Goal: Task Accomplishment & Management: Manage account settings

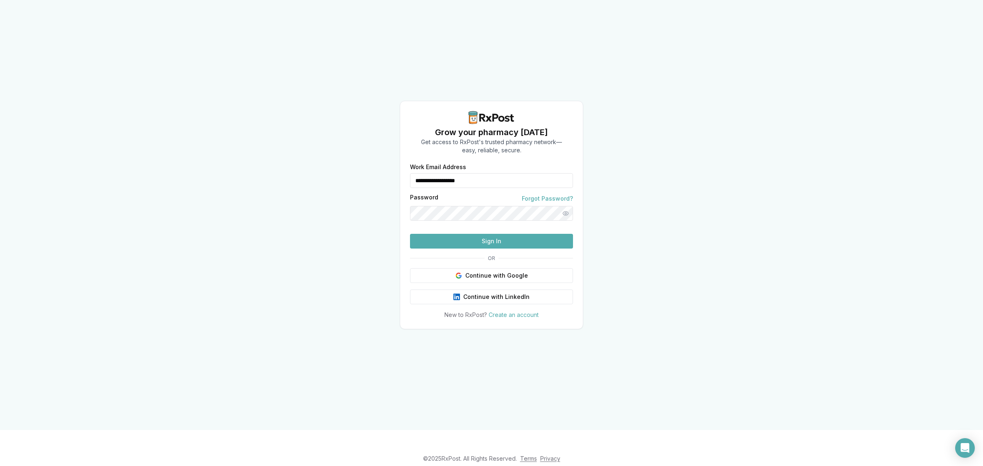
drag, startPoint x: 496, startPoint y: 163, endPoint x: 372, endPoint y: 174, distance: 125.0
click at [372, 174] on div "**********" at bounding box center [491, 215] width 983 height 430
type input "**********"
click at [480, 249] on button "Sign In" at bounding box center [491, 241] width 163 height 15
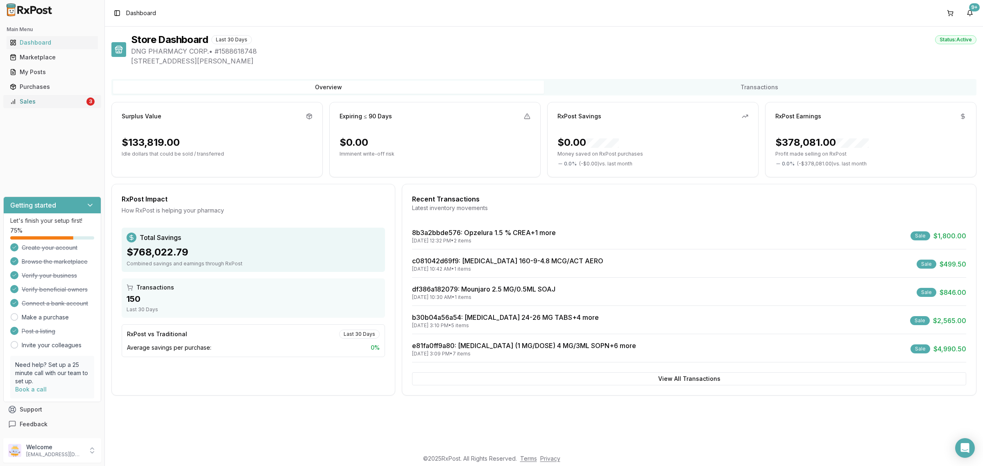
click at [59, 97] on div "Sales" at bounding box center [47, 101] width 75 height 8
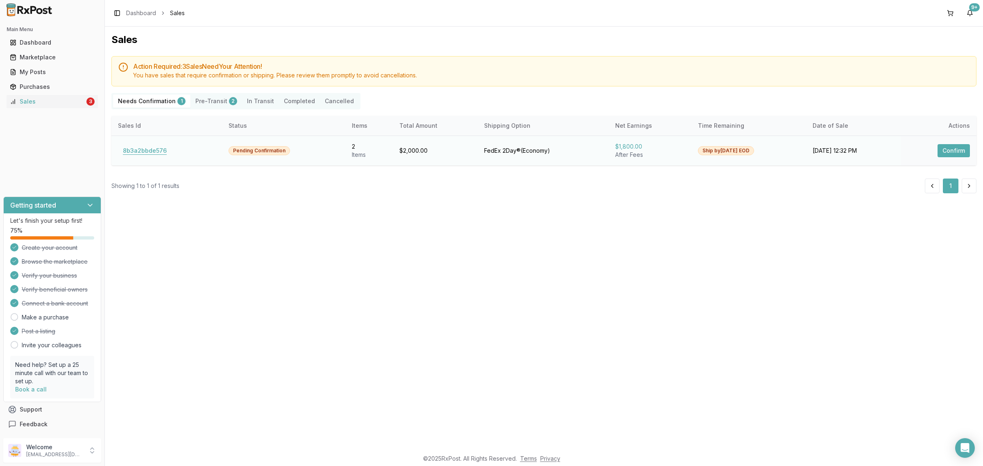
click at [151, 149] on button "8b3a2bbde576" at bounding box center [145, 150] width 54 height 13
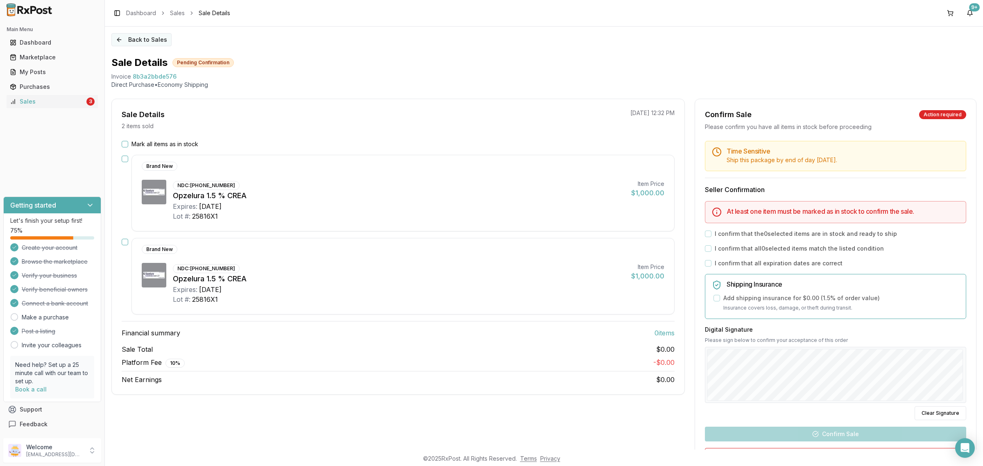
click at [157, 36] on button "Back to Sales" at bounding box center [141, 39] width 60 height 13
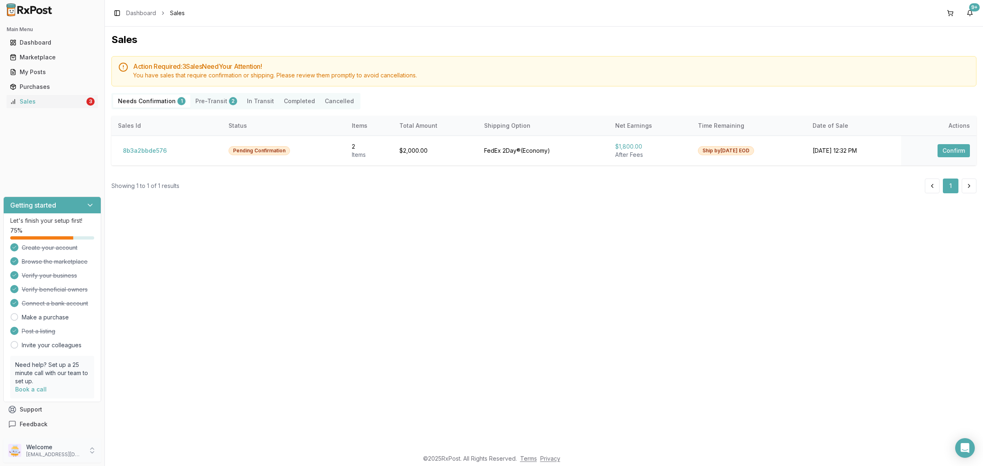
click at [84, 451] on div "Welcome dngpharmacy2@gmail.com" at bounding box center [52, 450] width 98 height 25
click at [134, 448] on button "Sign Out" at bounding box center [148, 453] width 84 height 14
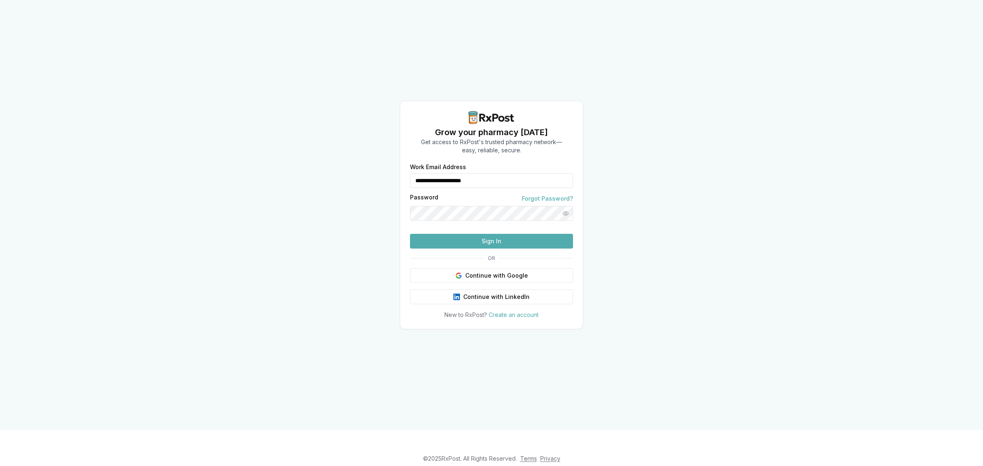
drag, startPoint x: 485, startPoint y: 164, endPoint x: 416, endPoint y: 170, distance: 69.5
click at [422, 173] on input "**********" at bounding box center [491, 180] width 163 height 15
click at [457, 173] on input "**********" at bounding box center [491, 180] width 163 height 15
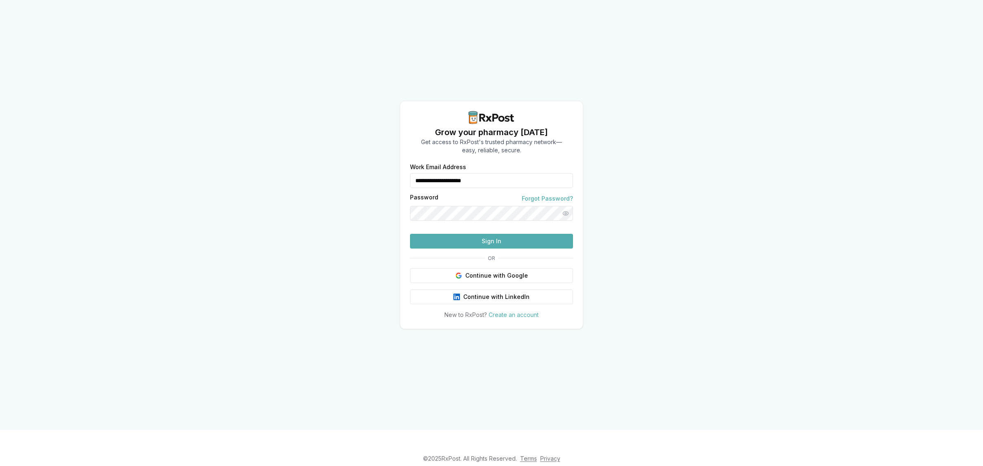
click at [458, 173] on input "**********" at bounding box center [491, 180] width 163 height 15
click at [476, 249] on button "Sign In" at bounding box center [491, 241] width 163 height 15
drag, startPoint x: 510, startPoint y: 161, endPoint x: 389, endPoint y: 175, distance: 121.7
click at [390, 176] on div "**********" at bounding box center [491, 215] width 983 height 430
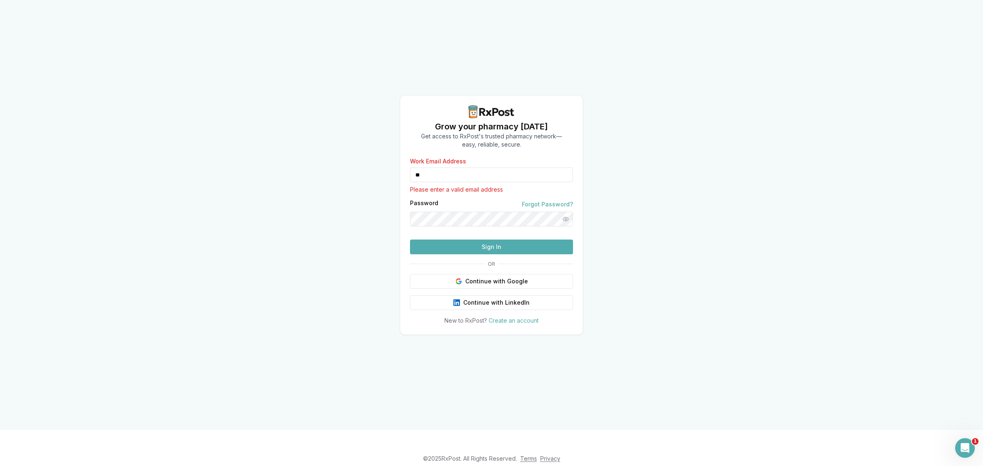
type input "**********"
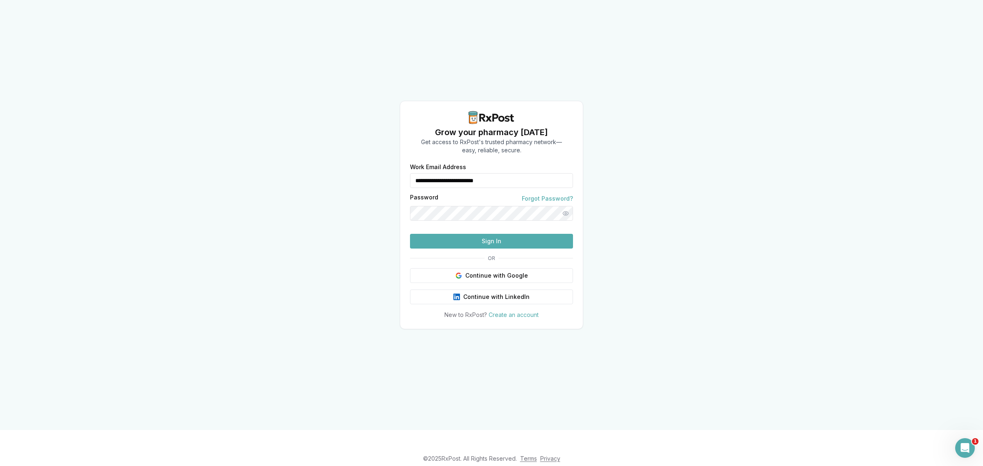
click at [484, 249] on button "Sign In" at bounding box center [491, 241] width 163 height 15
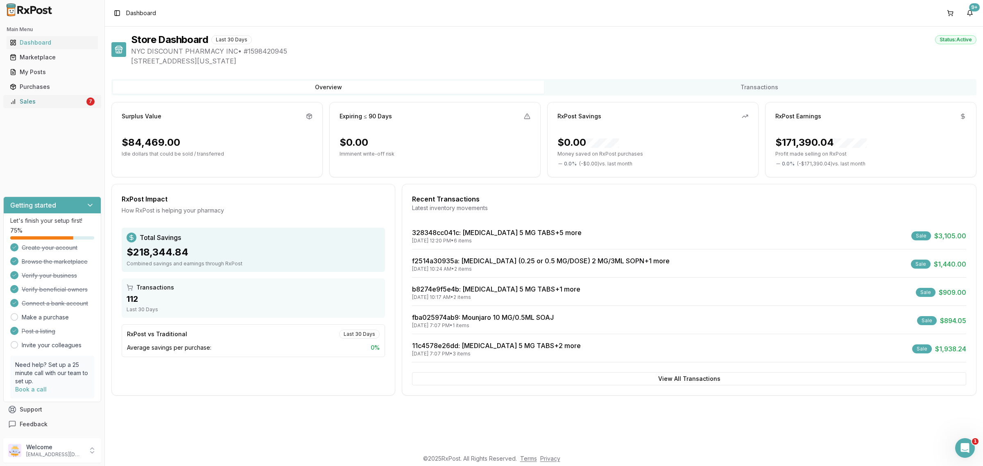
click at [71, 104] on div "Sales" at bounding box center [47, 101] width 75 height 8
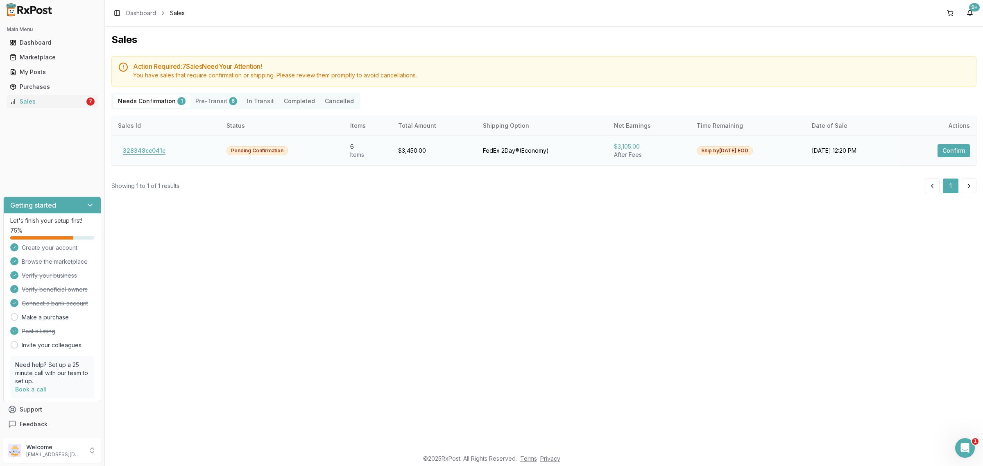
click at [150, 154] on button "328348cc041c" at bounding box center [144, 150] width 52 height 13
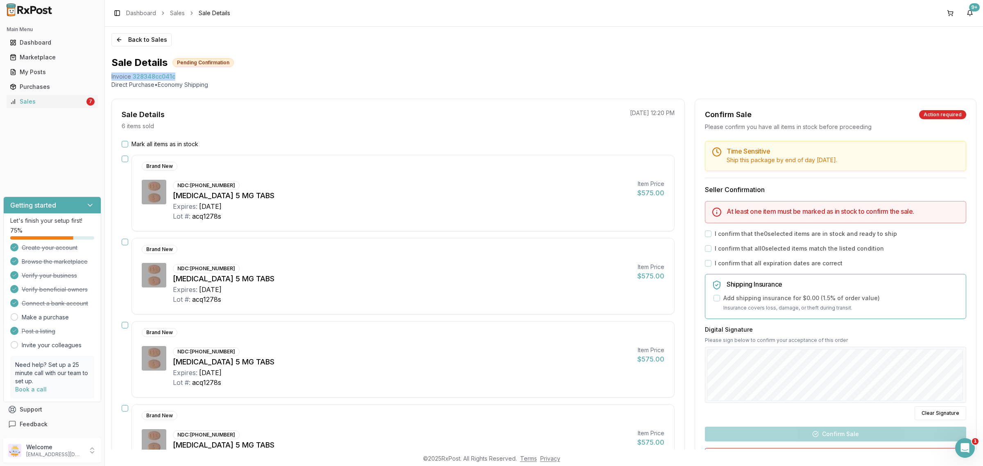
drag, startPoint x: 109, startPoint y: 75, endPoint x: 185, endPoint y: 77, distance: 76.6
click at [185, 77] on div "Back to Sales Sale Details Pending Confirmation Invoice 328348cc041c Direct Pur…" at bounding box center [544, 238] width 878 height 423
copy div "Invoice 328348cc041c"
click at [962, 446] on icon "Open Intercom Messenger" at bounding box center [964, 447] width 14 height 14
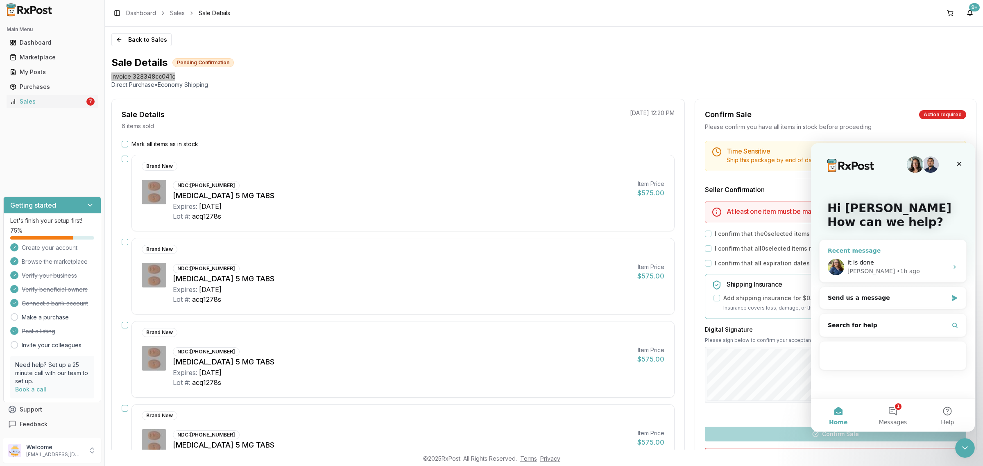
click at [900, 262] on div "It is done" at bounding box center [897, 262] width 101 height 9
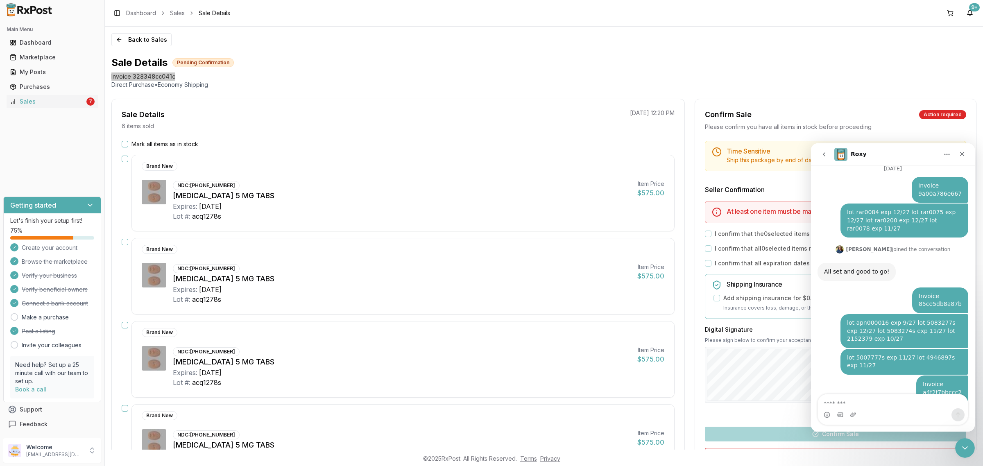
click at [888, 400] on textarea "Message…" at bounding box center [893, 401] width 150 height 14
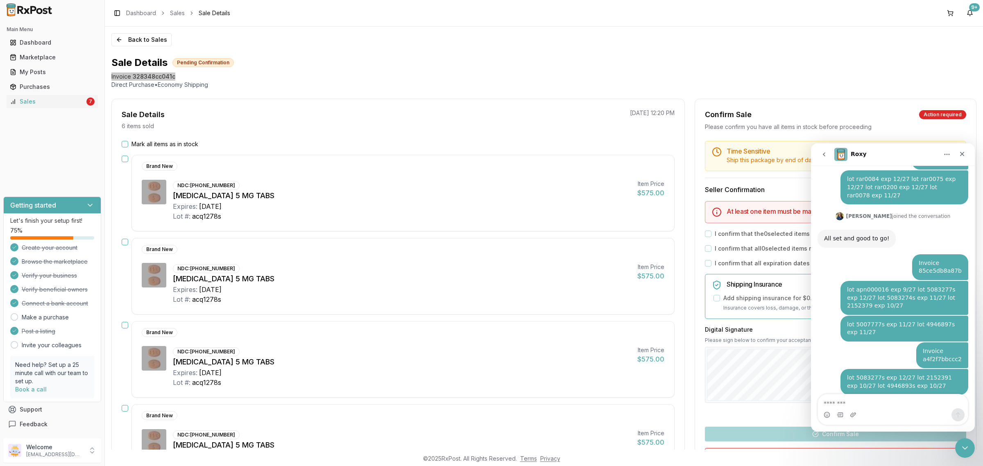
type textarea "**********"
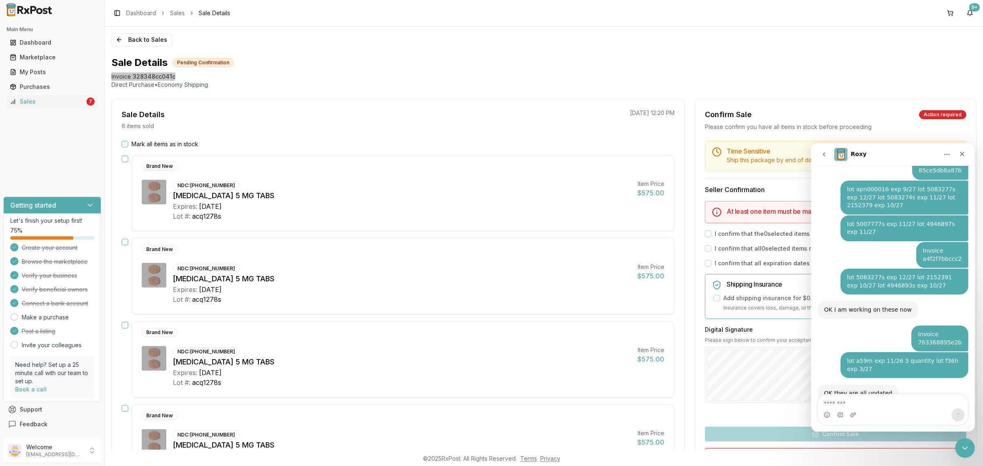
scroll to position [5263, 0]
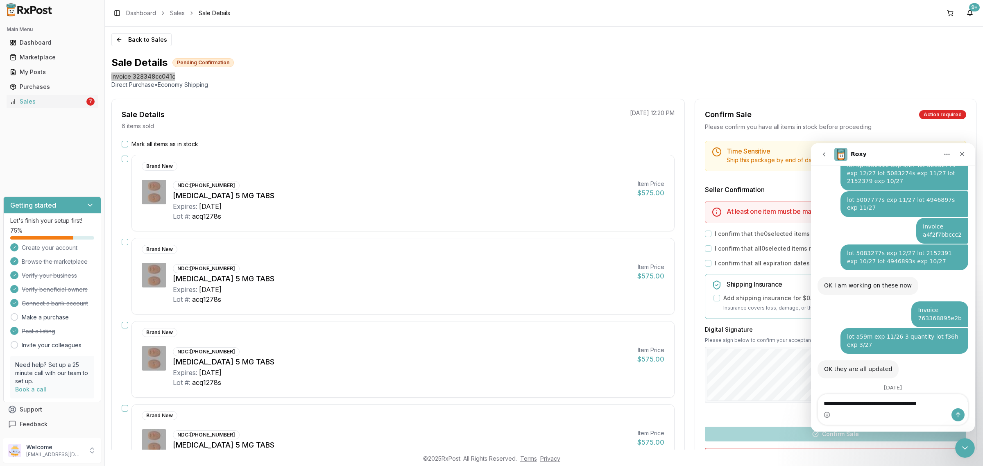
type textarea "**********"
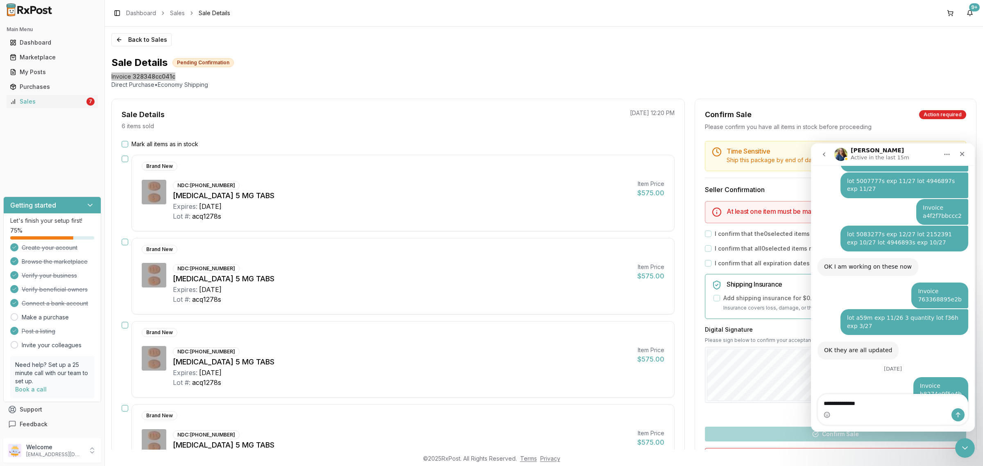
type textarea "**********"
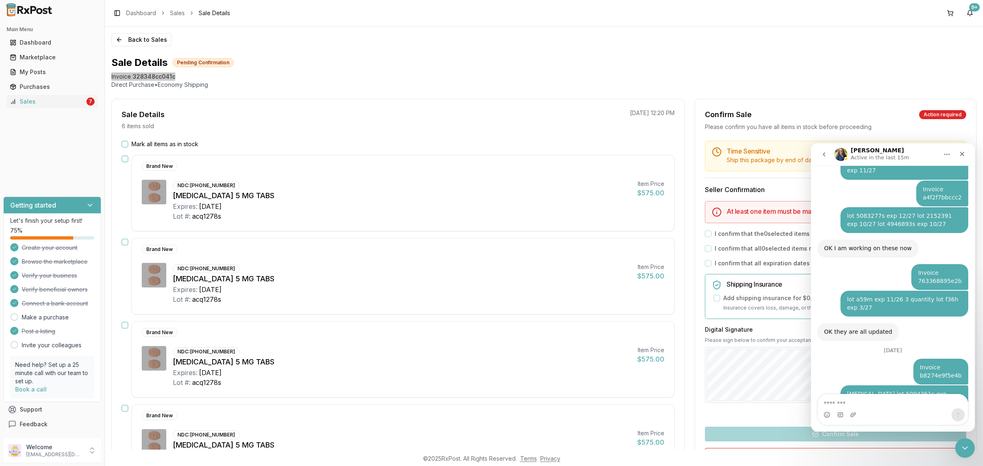
click at [848, 404] on textarea "Message…" at bounding box center [893, 401] width 150 height 14
type textarea "*"
type textarea "**********"
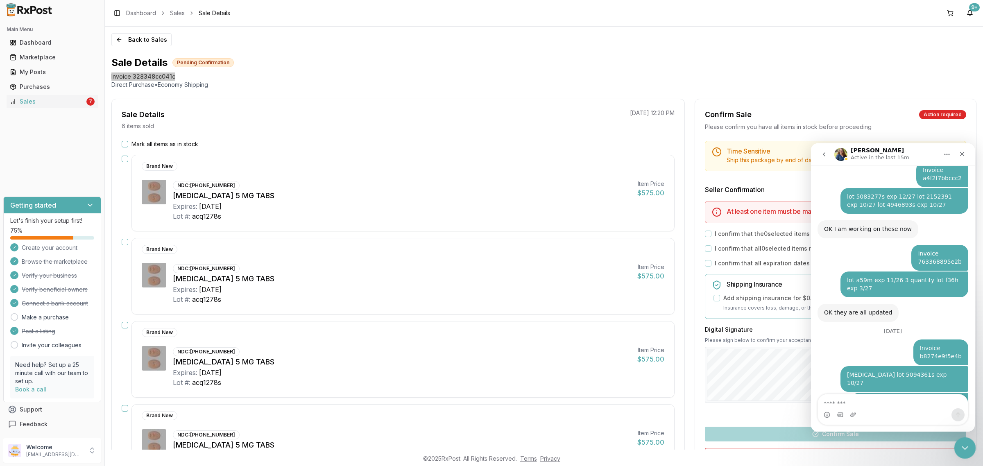
click at [965, 447] on icon "Close Intercom Messenger" at bounding box center [964, 447] width 10 height 10
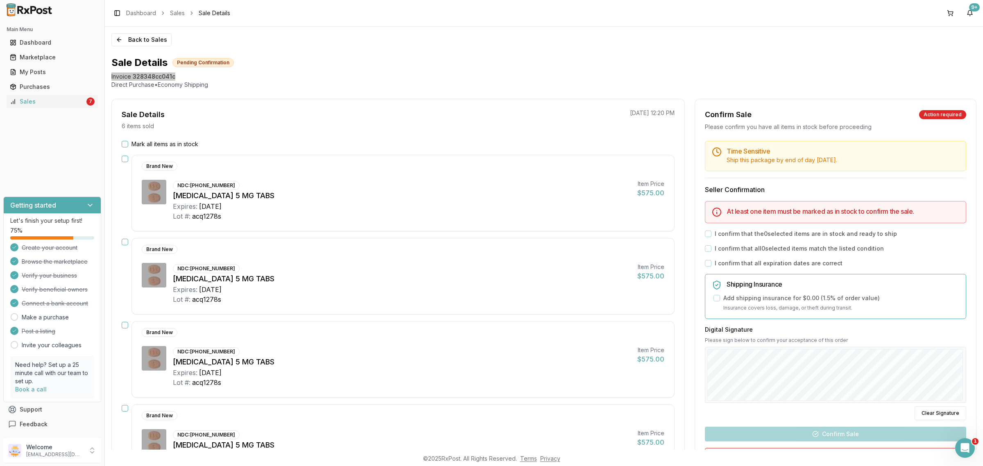
scroll to position [5338, 0]
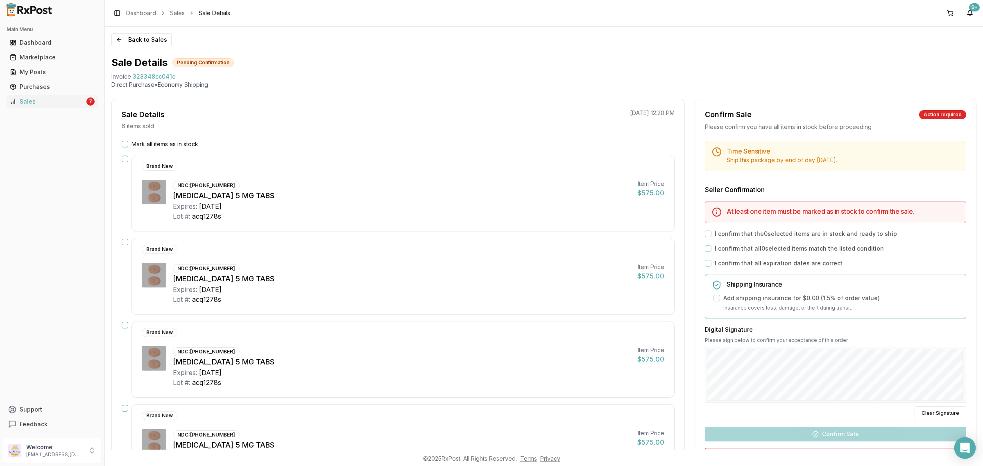
click at [963, 448] on icon "Open Intercom Messenger" at bounding box center [964, 448] width 9 height 11
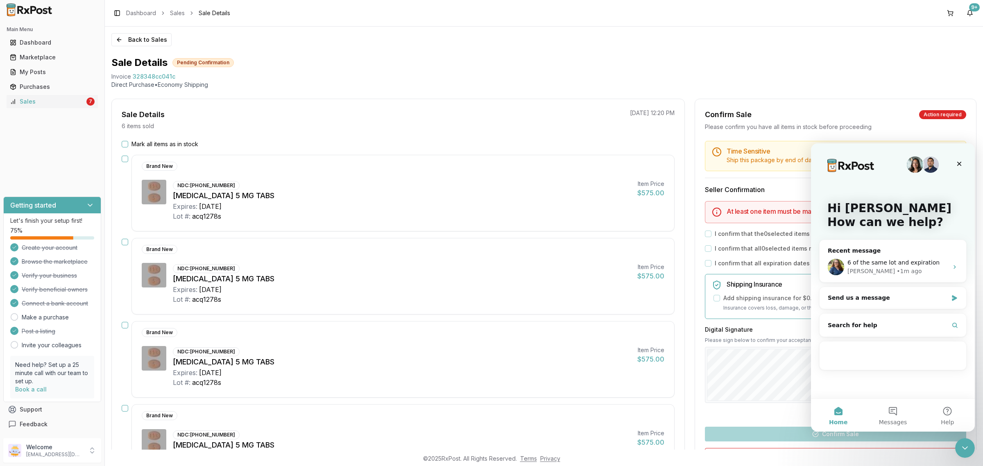
click at [963, 448] on icon "Close Intercom Messenger" at bounding box center [965, 447] width 6 height 3
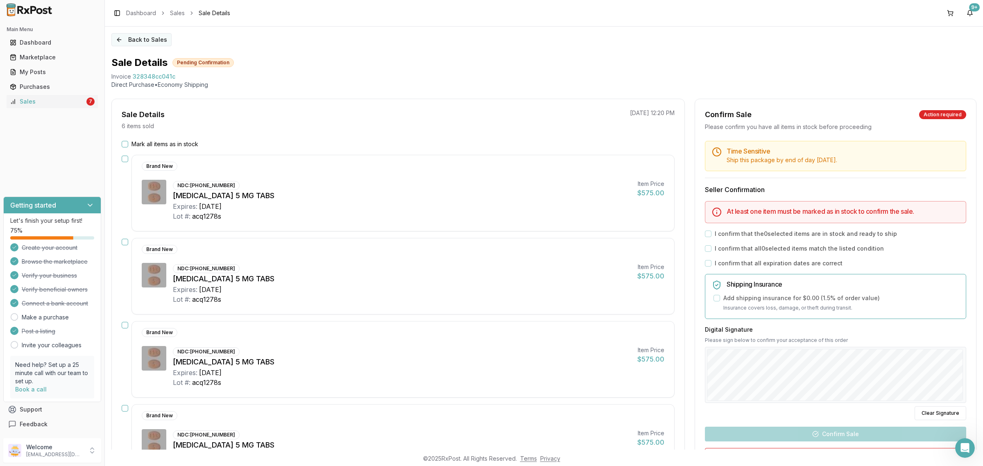
click at [140, 38] on button "Back to Sales" at bounding box center [141, 39] width 60 height 13
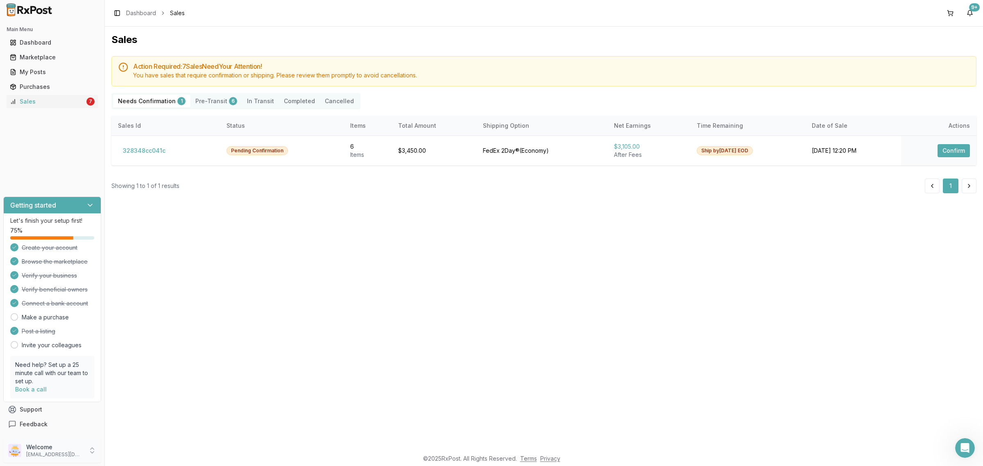
click at [62, 451] on p "Welcome" at bounding box center [54, 447] width 57 height 8
click at [130, 453] on span "Sign Out" at bounding box center [149, 452] width 78 height 8
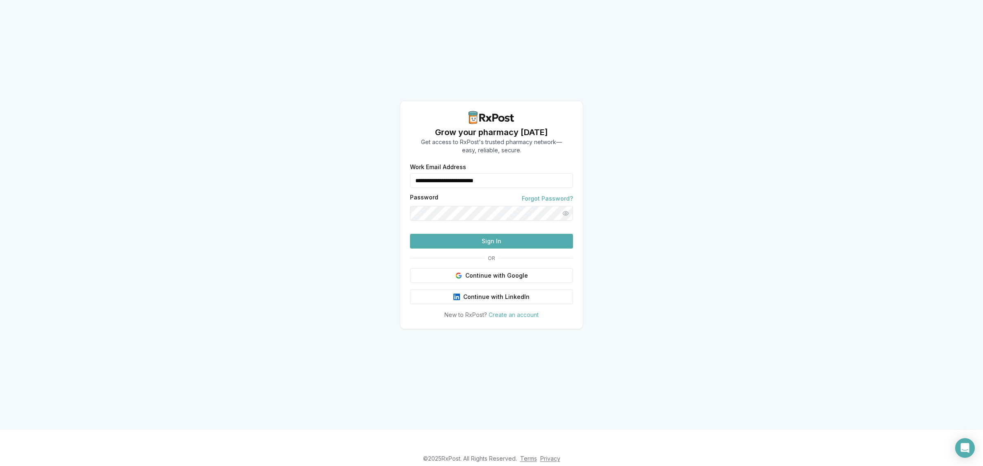
drag, startPoint x: 521, startPoint y: 165, endPoint x: 375, endPoint y: 170, distance: 145.9
click at [375, 170] on div "**********" at bounding box center [491, 215] width 983 height 430
type input "**********"
click at [457, 249] on button "Sign In" at bounding box center [491, 241] width 163 height 15
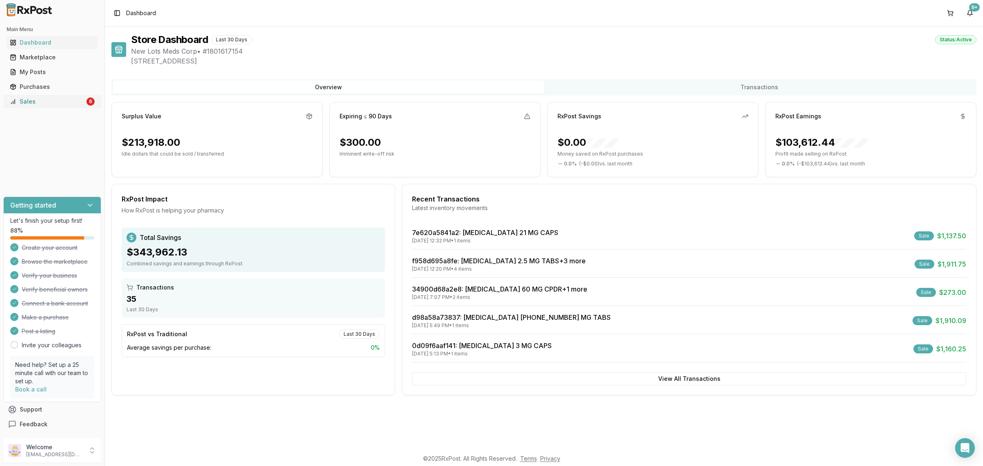
click at [72, 104] on div "Sales" at bounding box center [47, 101] width 75 height 8
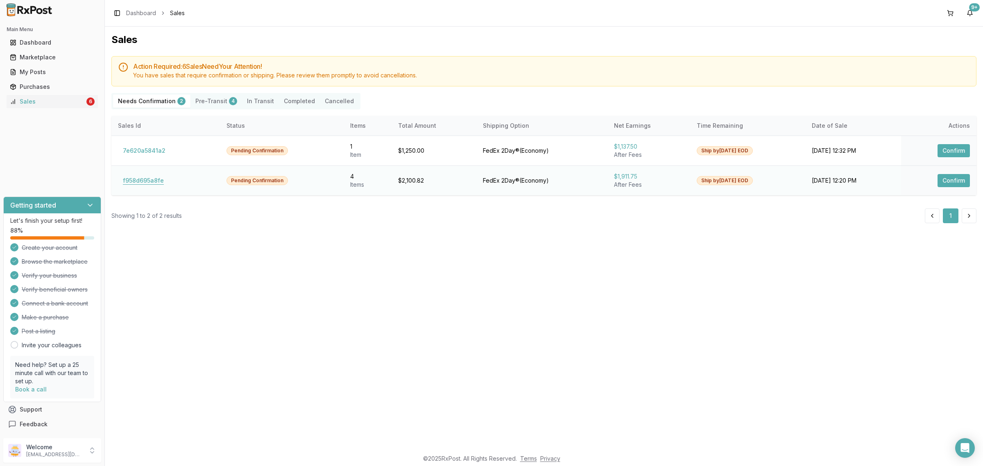
click at [134, 181] on button "f958d695a8fe" at bounding box center [143, 180] width 51 height 13
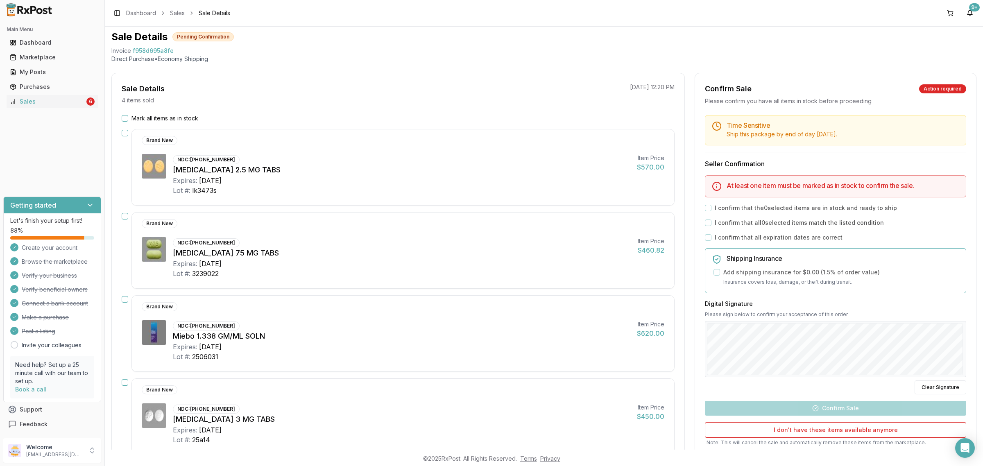
scroll to position [51, 0]
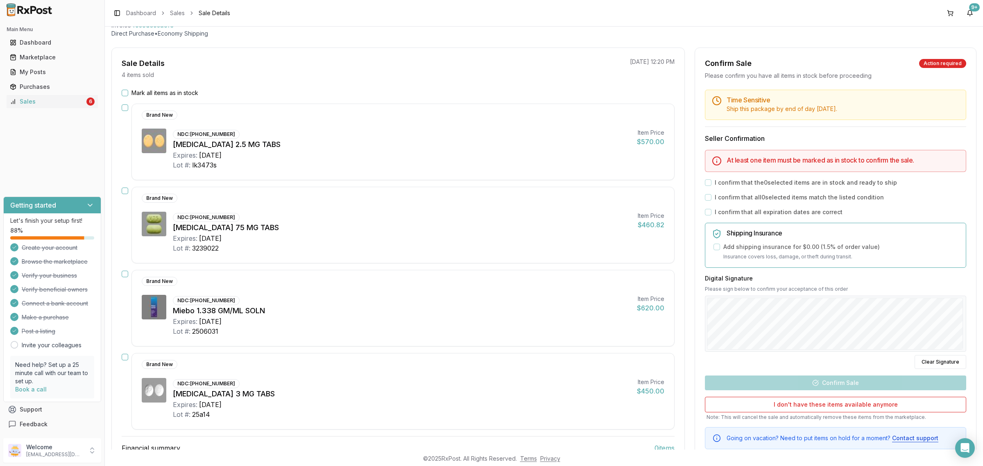
click at [138, 95] on label "Mark all items as in stock" at bounding box center [164, 93] width 67 height 8
click at [128, 95] on button "Mark all items as in stock" at bounding box center [125, 93] width 7 height 7
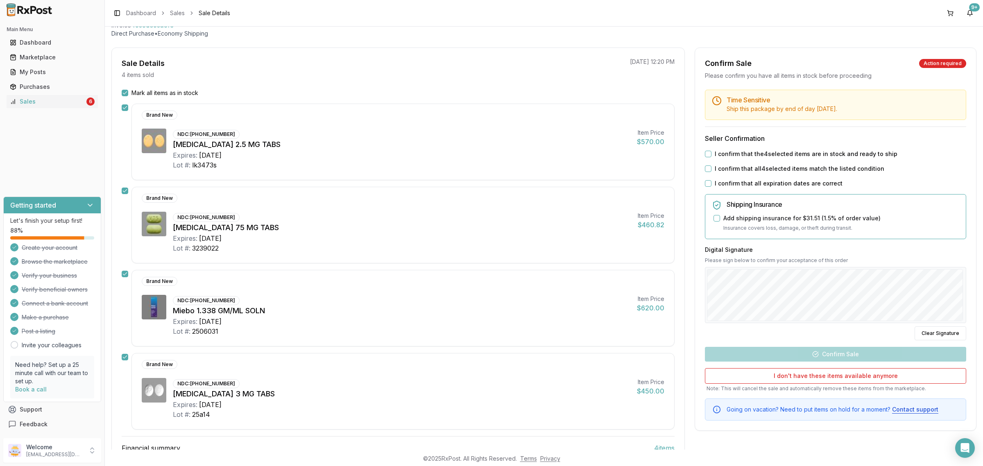
click at [721, 156] on label "I confirm that the 4 selected items are in stock and ready to ship" at bounding box center [806, 154] width 183 height 8
click at [711, 156] on button "I confirm that the 4 selected items are in stock and ready to ship" at bounding box center [708, 154] width 7 height 7
click at [723, 169] on label "I confirm that all 4 selected items match the listed condition" at bounding box center [800, 169] width 170 height 8
click at [711, 169] on button "I confirm that all 4 selected items match the listed condition" at bounding box center [708, 168] width 7 height 7
click at [721, 183] on label "I confirm that all expiration dates are correct" at bounding box center [779, 183] width 128 height 8
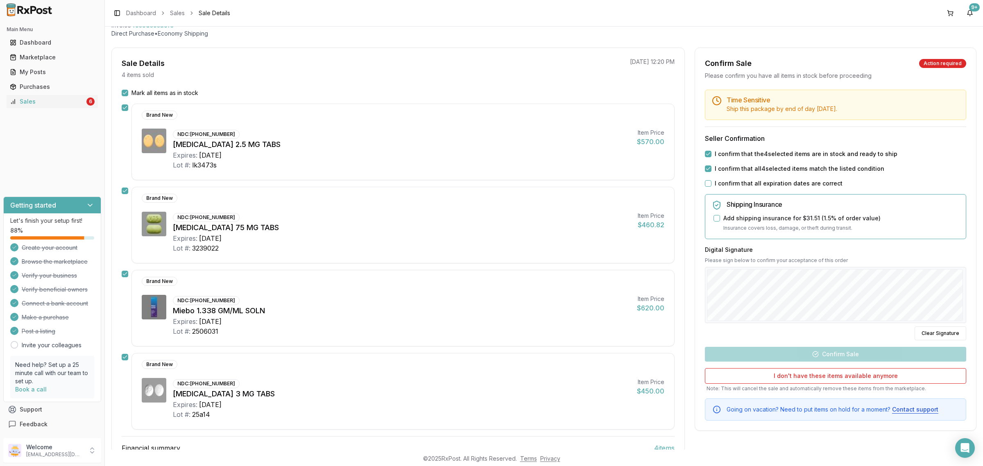
click at [711, 183] on button "I confirm that all expiration dates are correct" at bounding box center [708, 183] width 7 height 7
click at [932, 329] on button "Clear Signature" at bounding box center [940, 333] width 52 height 14
click at [858, 354] on button "Confirm Sale" at bounding box center [835, 354] width 261 height 15
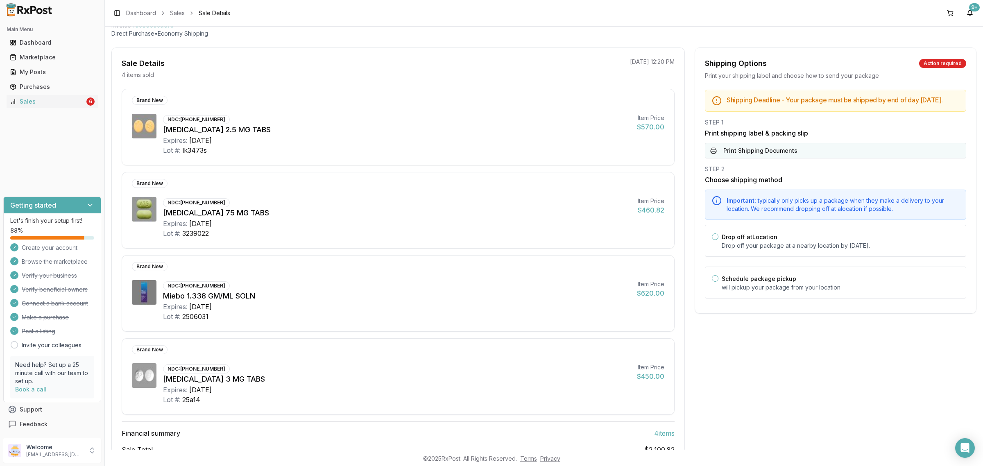
click at [751, 158] on button "Print Shipping Documents" at bounding box center [835, 151] width 261 height 16
click at [761, 282] on label "Schedule package pickup" at bounding box center [759, 278] width 75 height 7
click at [718, 282] on button "Schedule package pickup" at bounding box center [715, 278] width 7 height 7
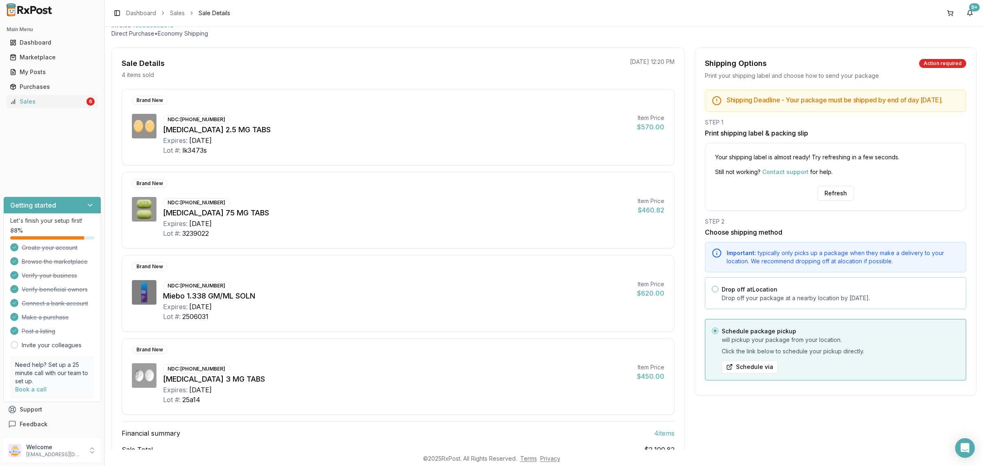
click at [807, 302] on p "Drop off your package at a nearby location by September 23, 2025 ." at bounding box center [841, 298] width 238 height 8
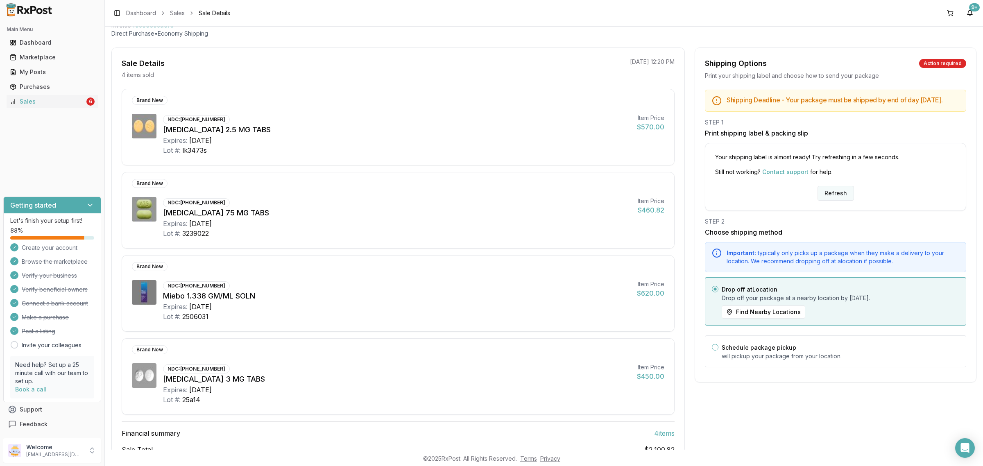
click at [823, 201] on button "Refresh" at bounding box center [835, 193] width 36 height 15
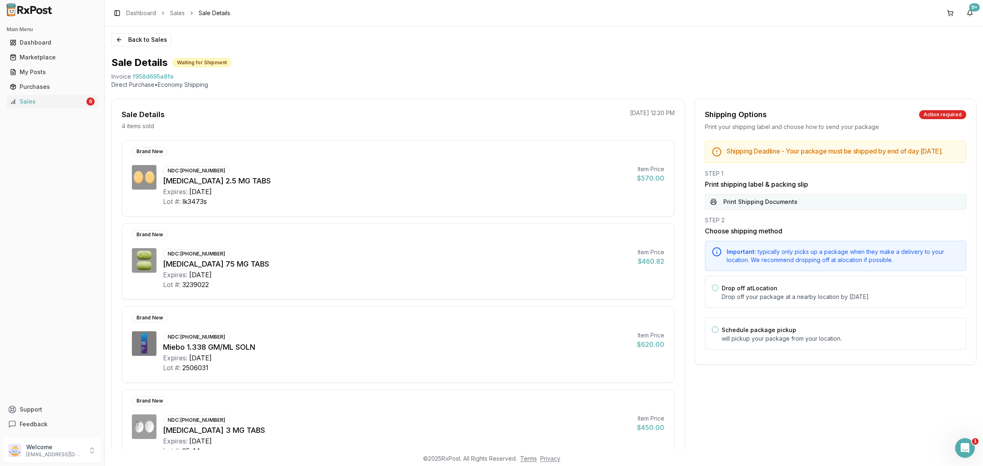
click at [758, 210] on button "Print Shipping Documents" at bounding box center [835, 202] width 261 height 16
click at [770, 292] on label "Drop off at Location" at bounding box center [750, 288] width 56 height 7
click at [718, 291] on button "Drop off at Location" at bounding box center [715, 288] width 7 height 7
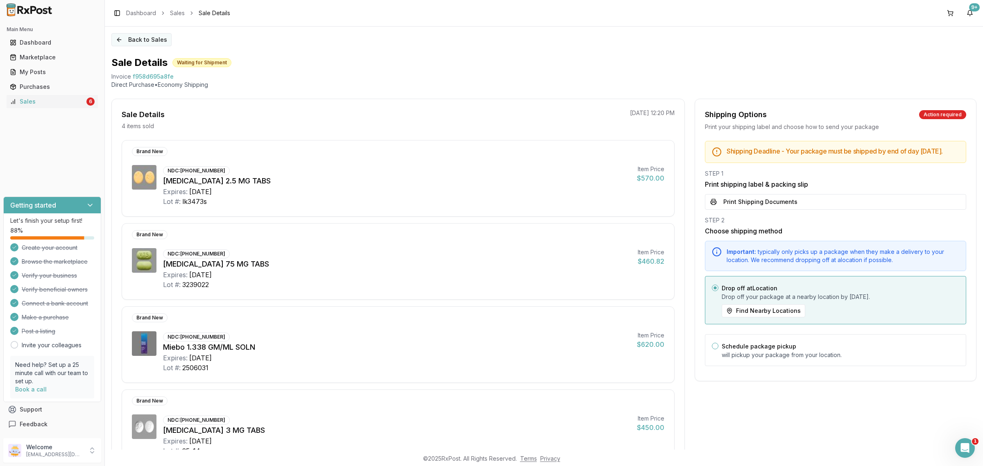
click at [164, 39] on button "Back to Sales" at bounding box center [141, 39] width 60 height 13
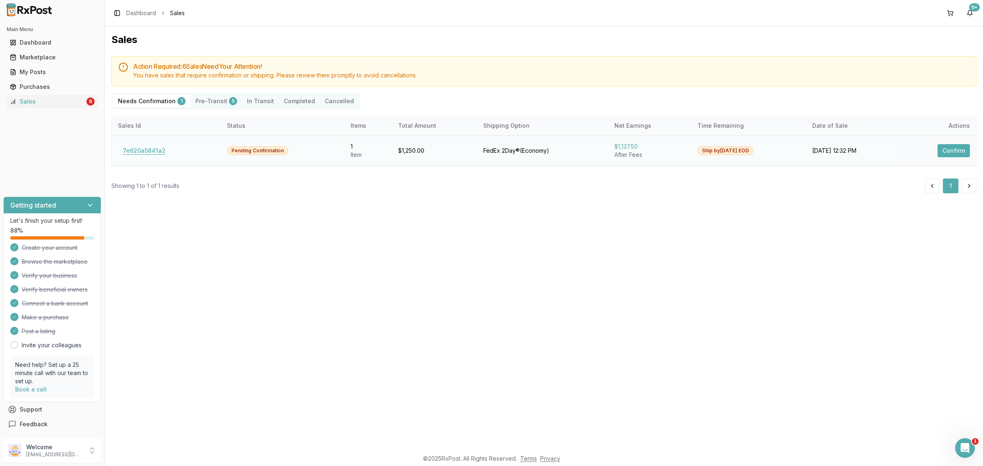
click at [156, 150] on button "7e620a5841a2" at bounding box center [144, 150] width 52 height 13
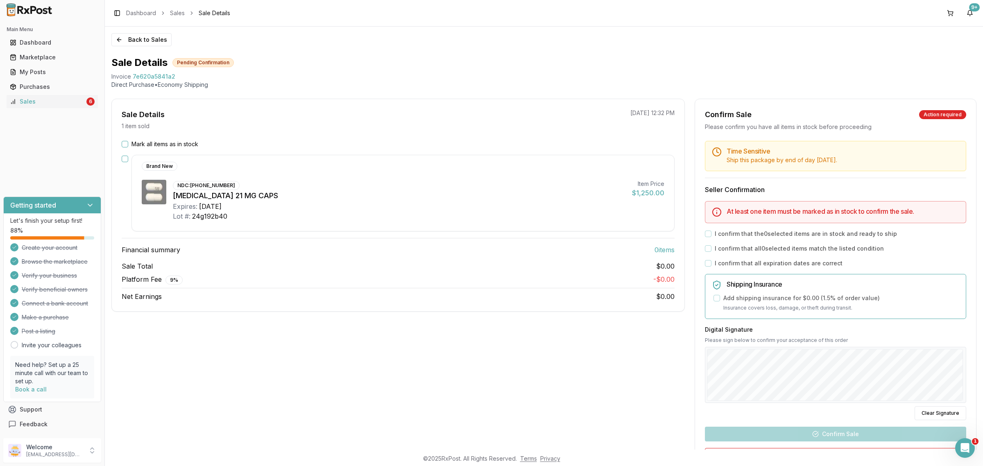
click at [166, 146] on label "Mark all items as in stock" at bounding box center [164, 144] width 67 height 8
click at [128, 146] on button "Mark all items as in stock" at bounding box center [125, 144] width 7 height 7
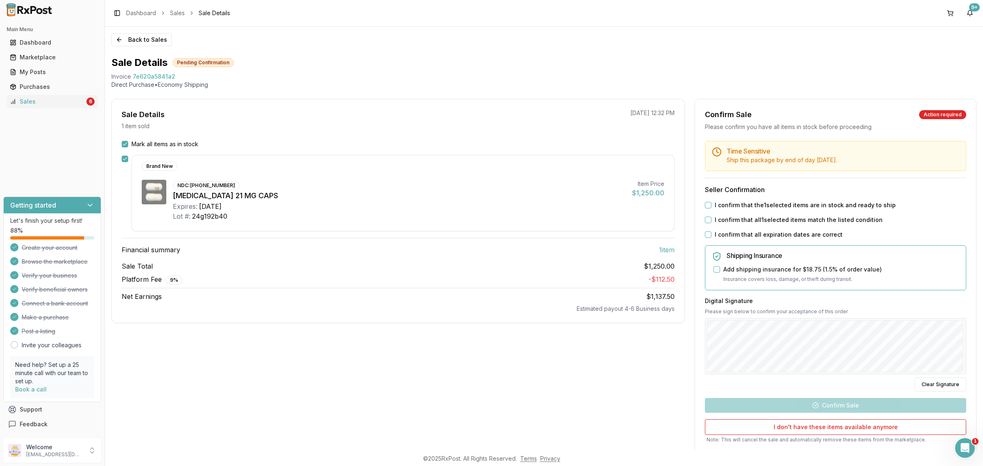
click at [771, 206] on label "I confirm that the 1 selected items are in stock and ready to ship" at bounding box center [805, 205] width 181 height 8
click at [711, 206] on button "I confirm that the 1 selected items are in stock and ready to ship" at bounding box center [708, 205] width 7 height 7
click at [766, 220] on label "I confirm that all 1 selected items match the listed condition" at bounding box center [799, 220] width 168 height 8
click at [711, 220] on button "I confirm that all 1 selected items match the listed condition" at bounding box center [708, 220] width 7 height 7
click at [762, 234] on label "I confirm that all expiration dates are correct" at bounding box center [779, 235] width 128 height 8
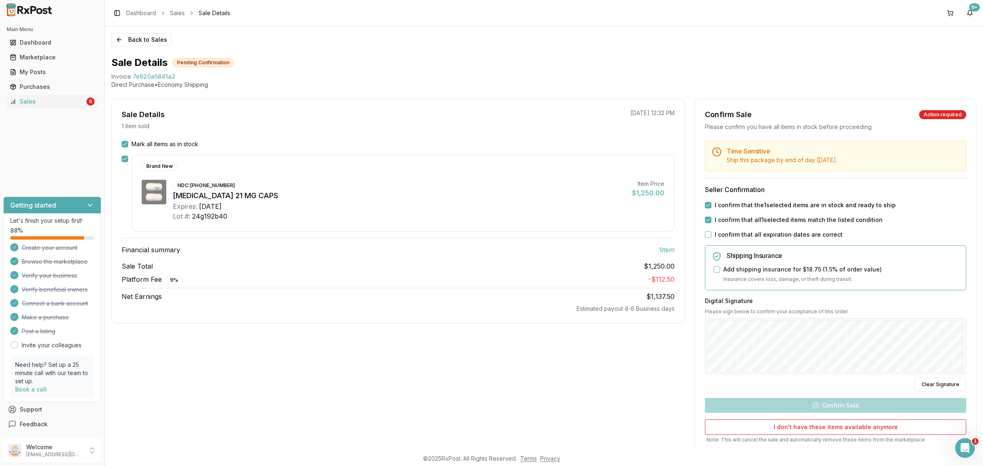
click at [711, 234] on button "I confirm that all expiration dates are correct" at bounding box center [708, 234] width 7 height 7
click at [840, 409] on button "Confirm Sale" at bounding box center [835, 405] width 261 height 15
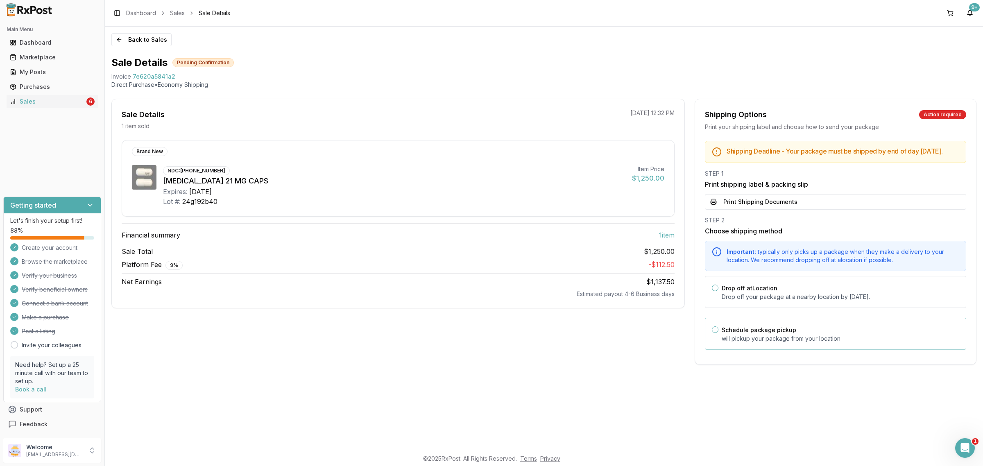
click at [772, 333] on label "Schedule package pickup" at bounding box center [759, 329] width 75 height 7
click at [718, 333] on button "Schedule package pickup" at bounding box center [715, 329] width 7 height 7
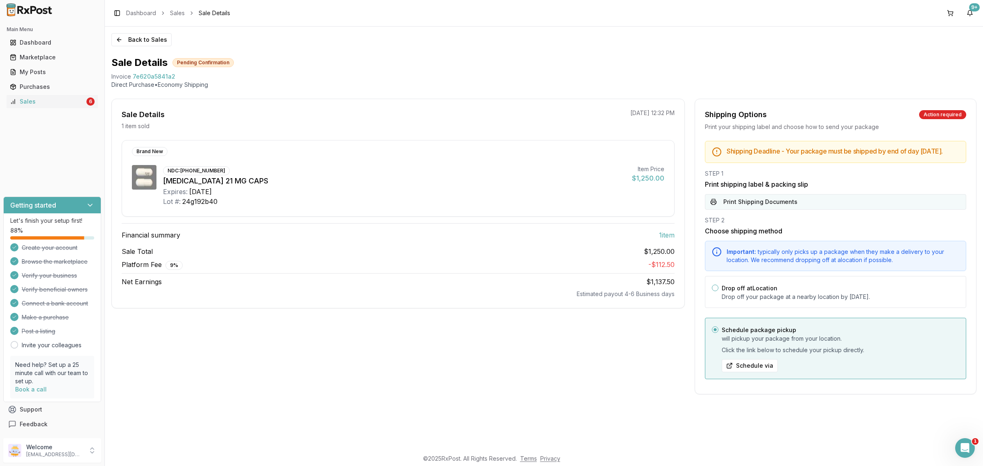
click at [755, 210] on button "Print Shipping Documents" at bounding box center [835, 202] width 261 height 16
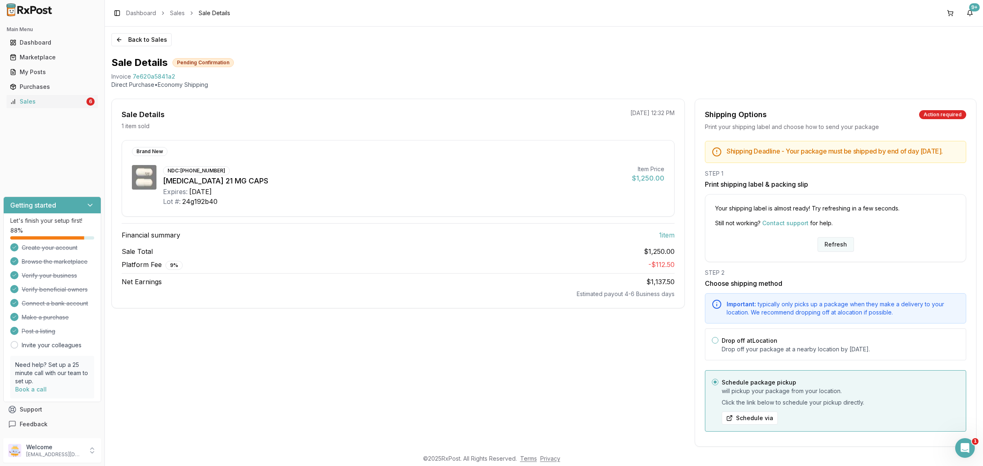
click at [838, 251] on button "Refresh" at bounding box center [835, 244] width 36 height 15
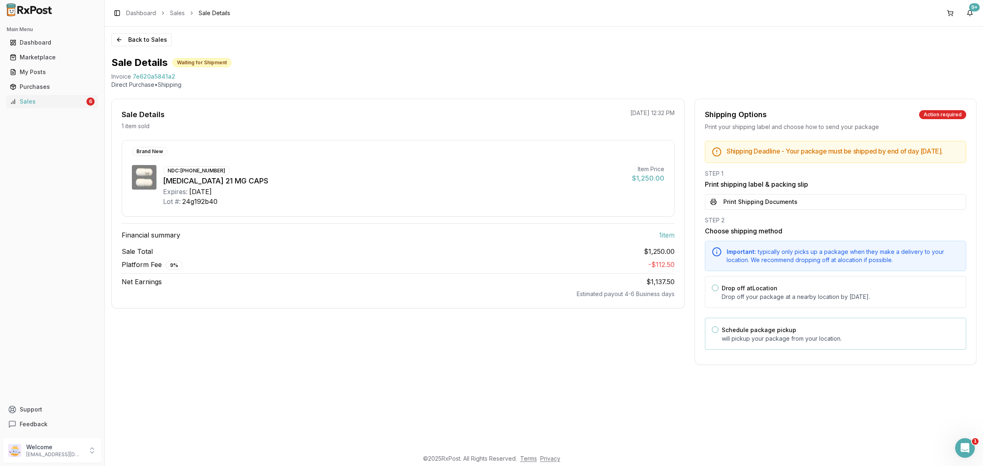
click at [783, 342] on p "will pickup your package from your location." at bounding box center [841, 339] width 238 height 8
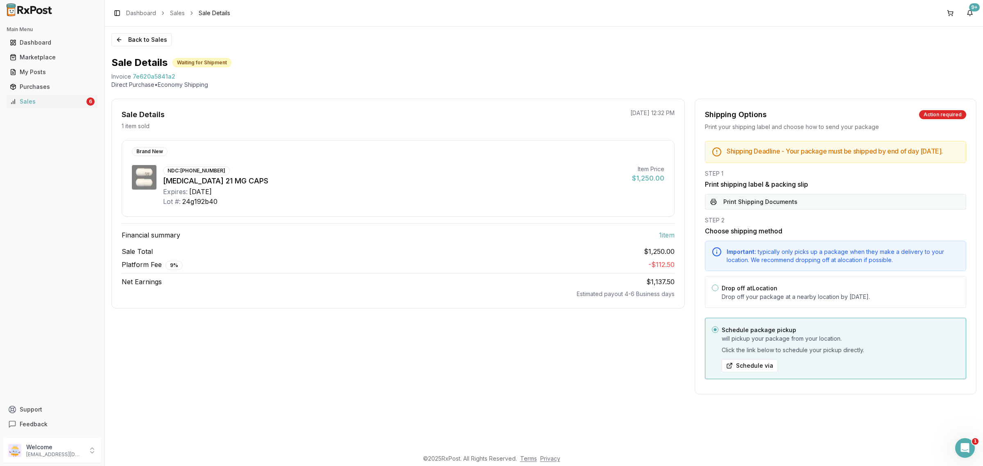
click at [791, 204] on button "Print Shipping Documents" at bounding box center [835, 202] width 261 height 16
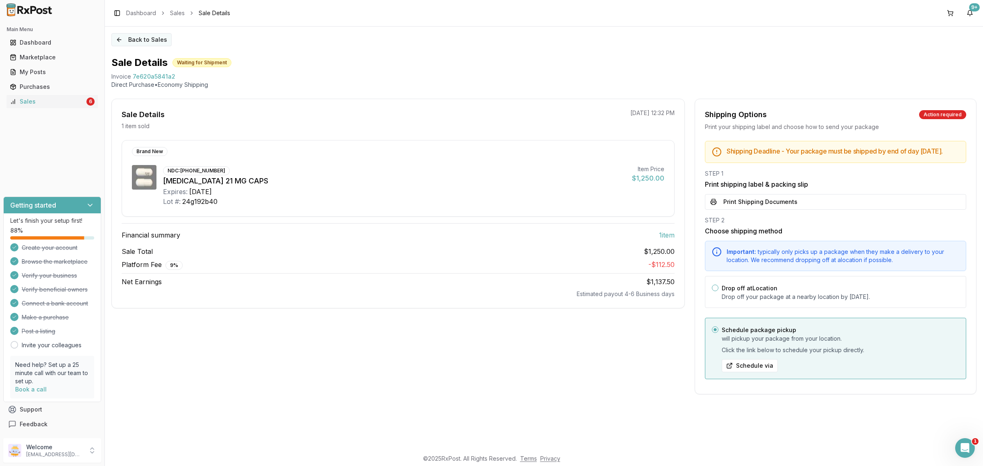
click at [145, 40] on button "Back to Sales" at bounding box center [141, 39] width 60 height 13
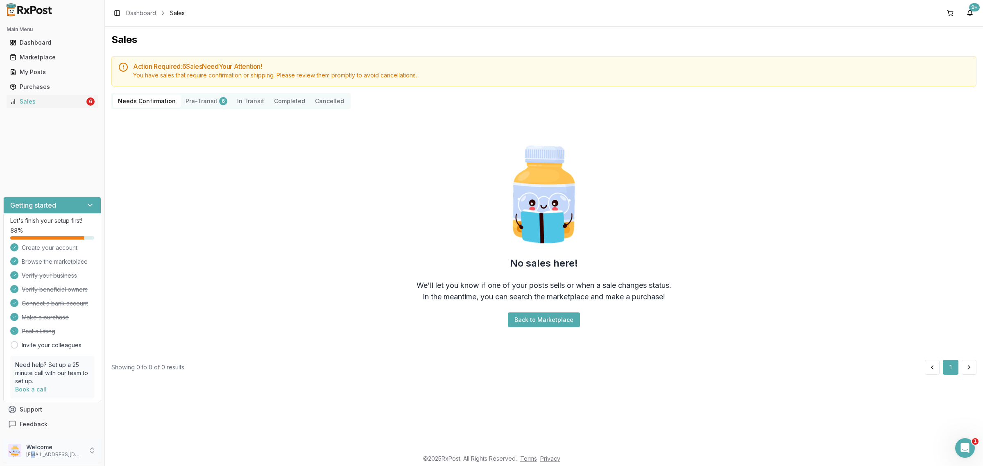
click at [32, 456] on p "ivoryrx12@gmail.com" at bounding box center [54, 454] width 57 height 7
click at [148, 455] on span "Sign Out" at bounding box center [149, 452] width 78 height 8
